Goal: Transaction & Acquisition: Purchase product/service

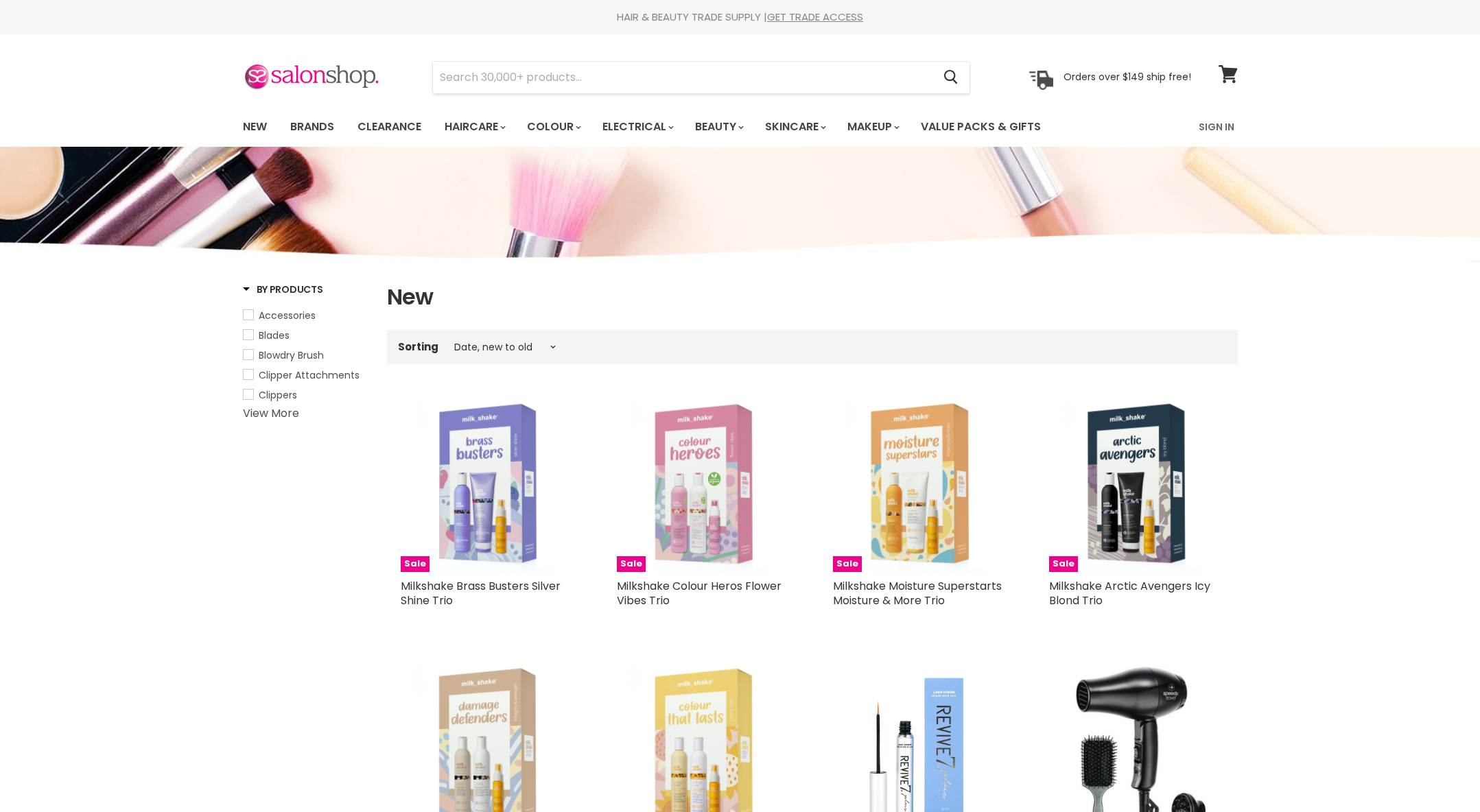
select select "created-descending"
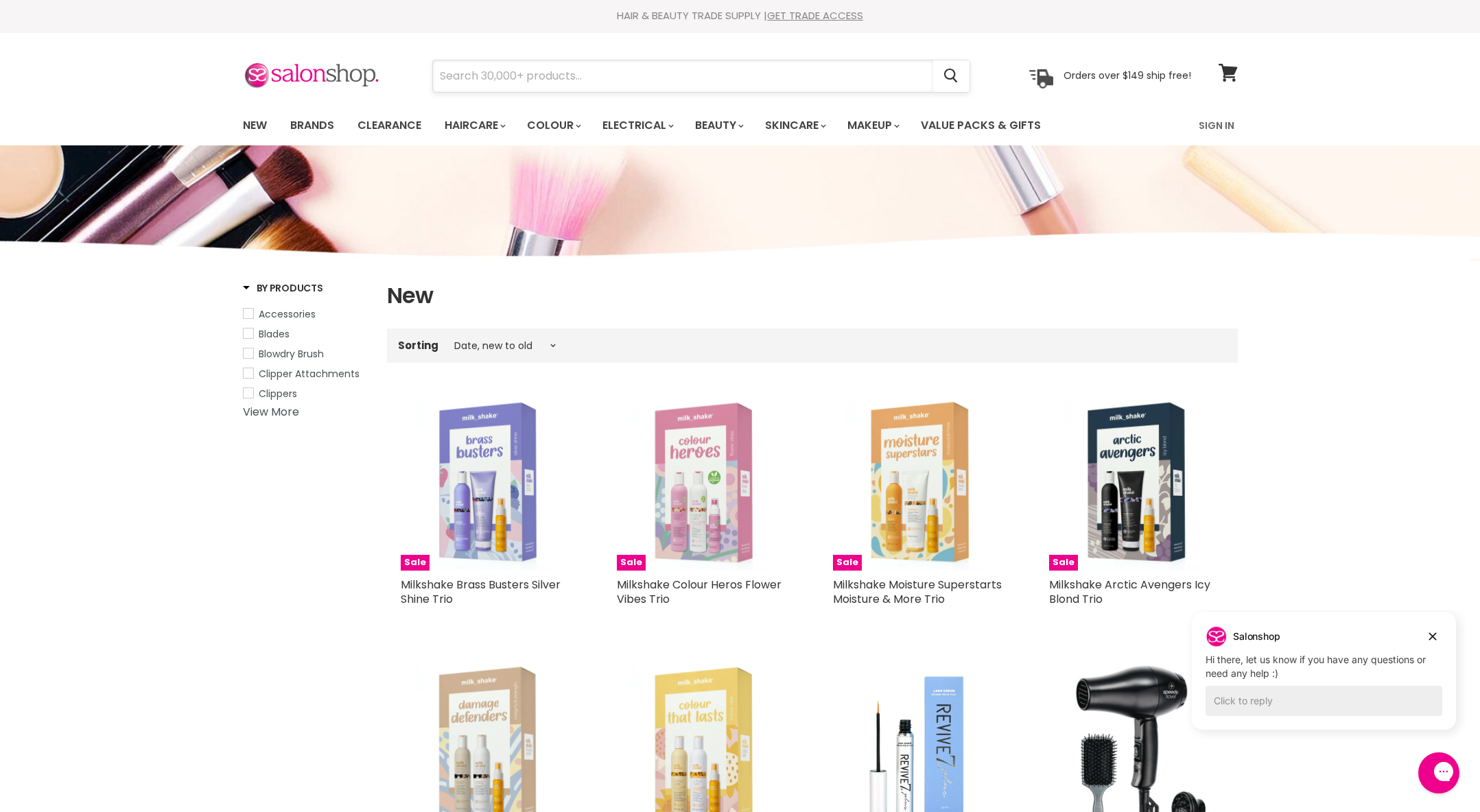
scroll to position [0, 1]
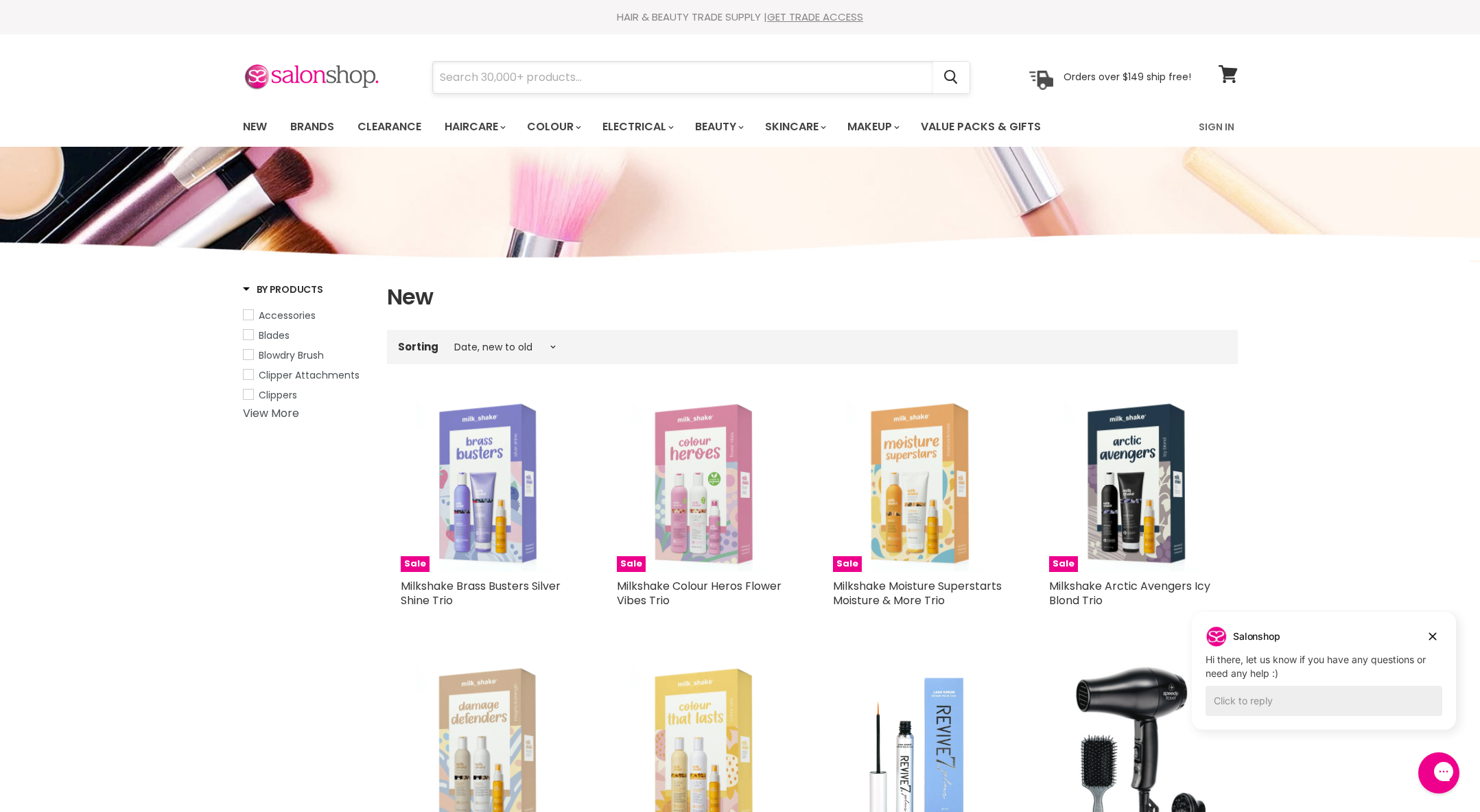
click at [515, 74] on input "Search" at bounding box center [682, 77] width 500 height 32
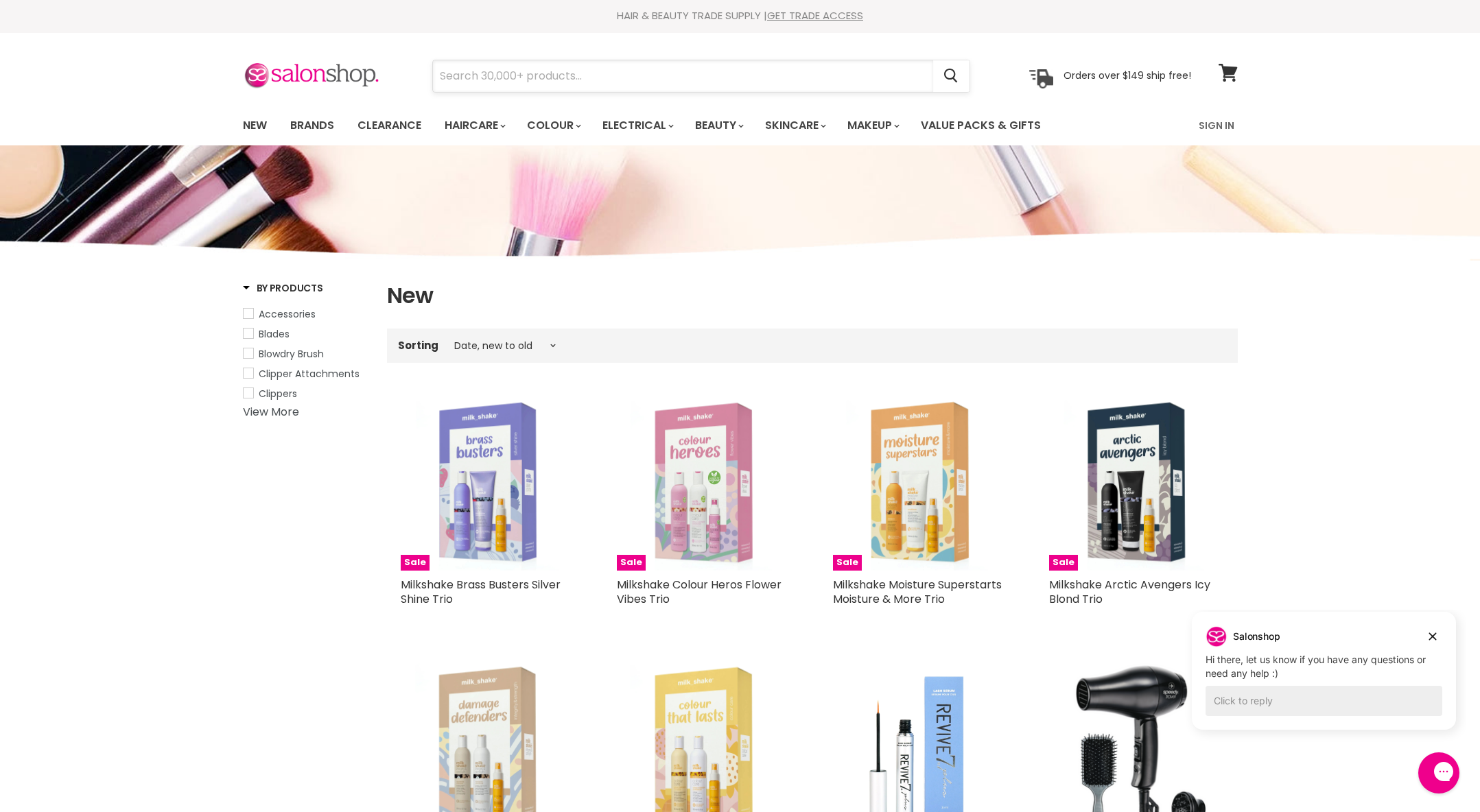
scroll to position [2, 0]
type input "faschinelle"
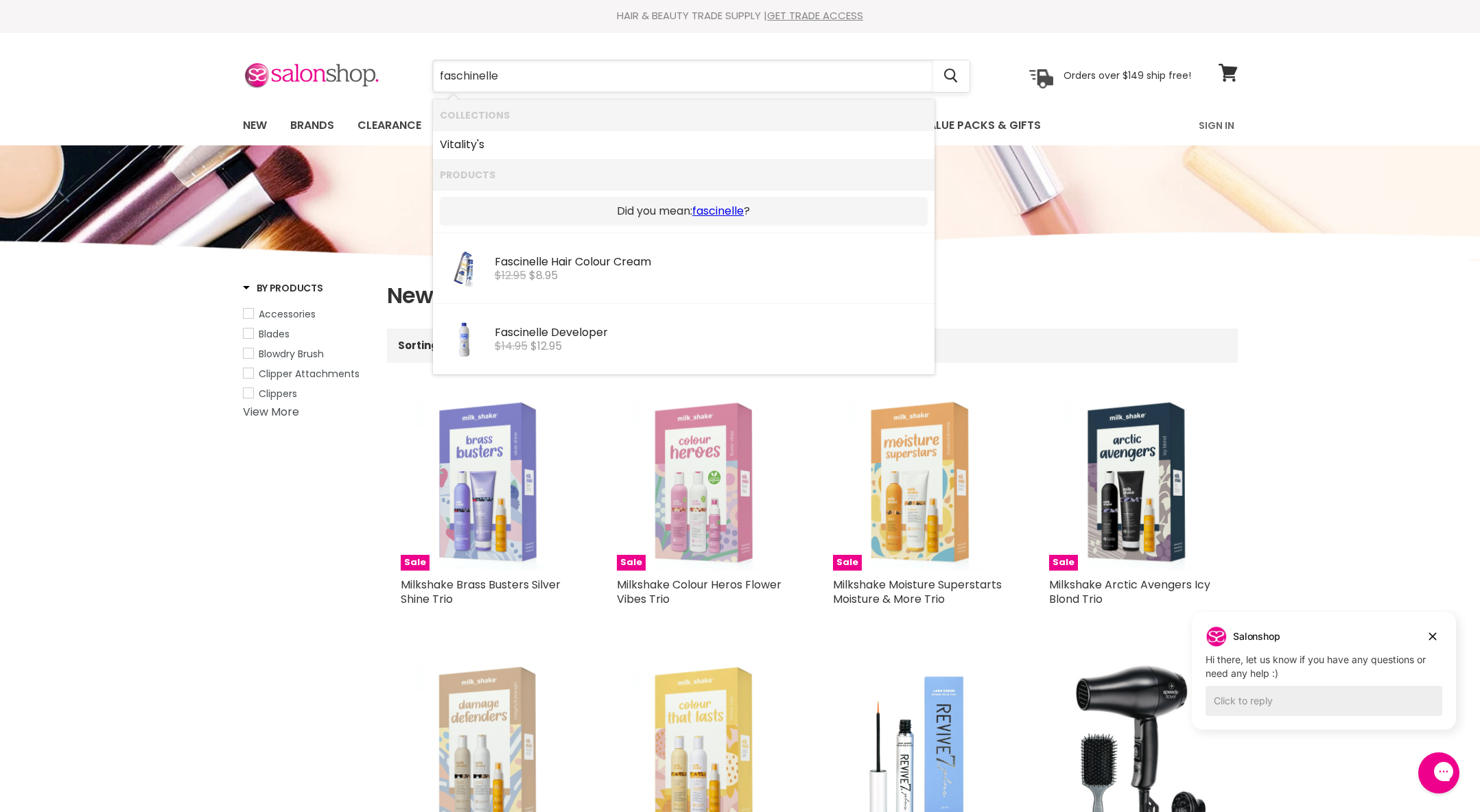
scroll to position [0, 0]
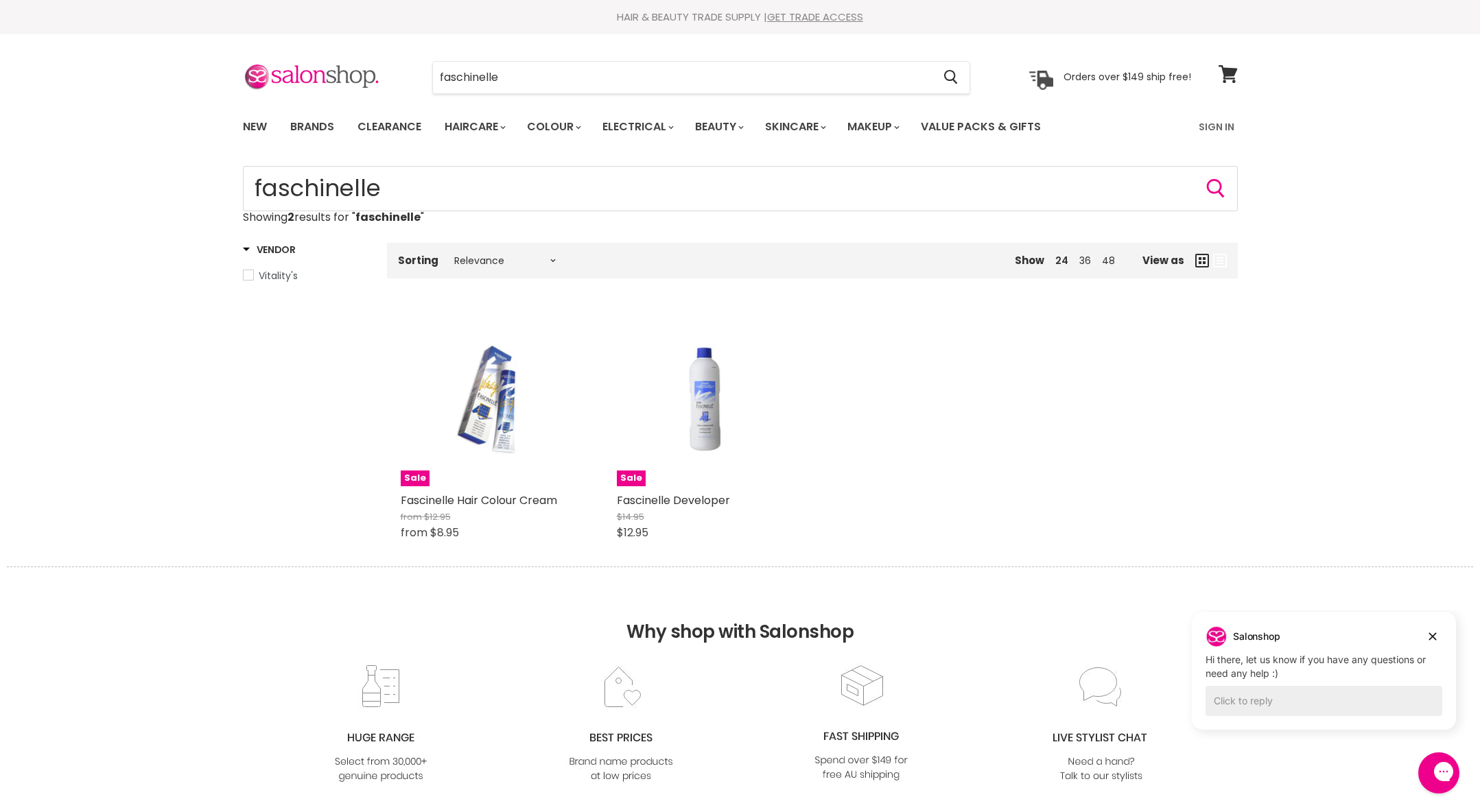
click at [975, 538] on div "Sale Fascinelle Hair Colour Cream from $12.95 from $8.95 Vitality's Quick shop …" at bounding box center [812, 432] width 850 height 269
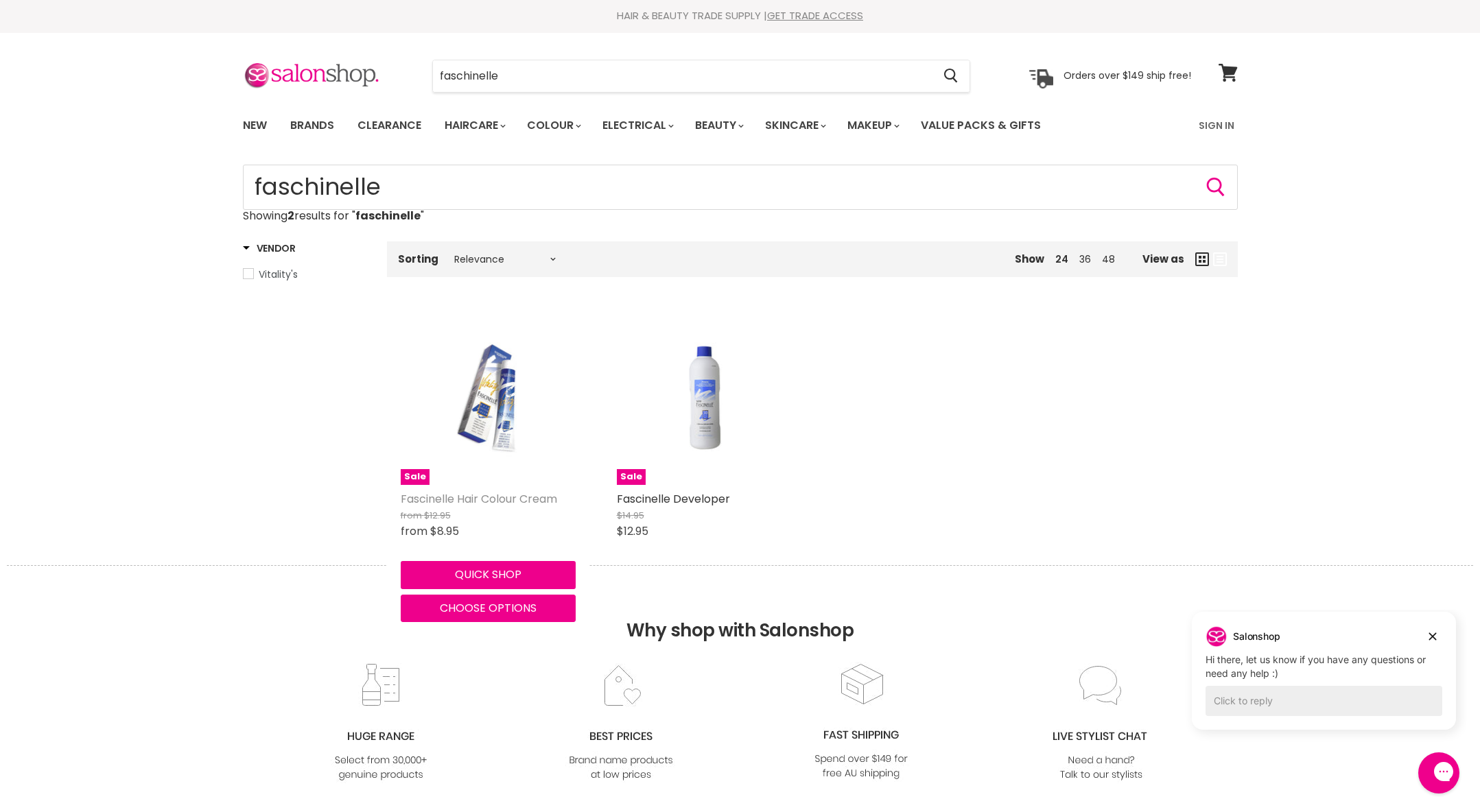
click at [485, 498] on link "Fascinelle Hair Colour Cream" at bounding box center [479, 499] width 157 height 15
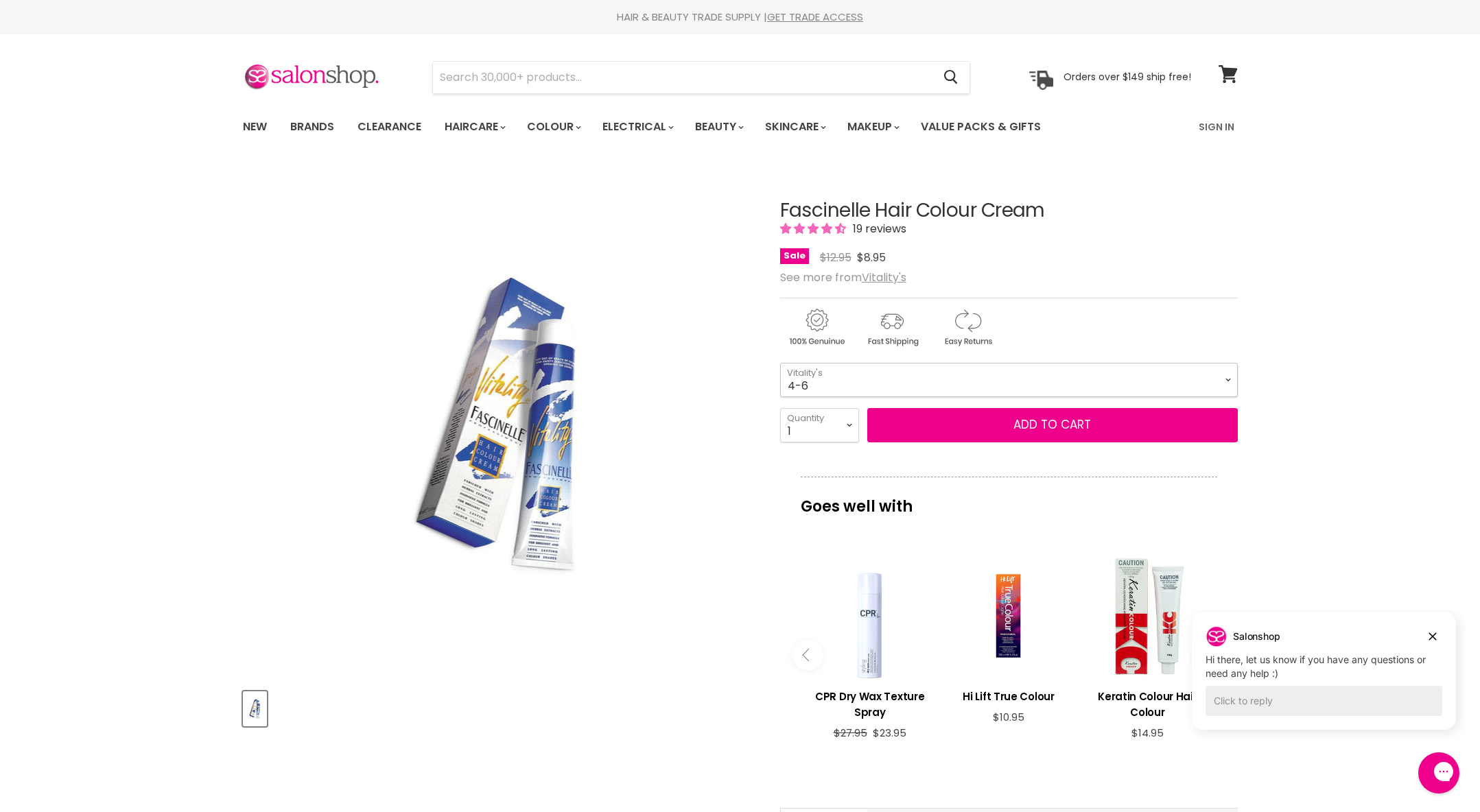
select select "4-6"
drag, startPoint x: 1230, startPoint y: 377, endPoint x: 1313, endPoint y: 377, distance: 83.0
